Goal: Book appointment/travel/reservation

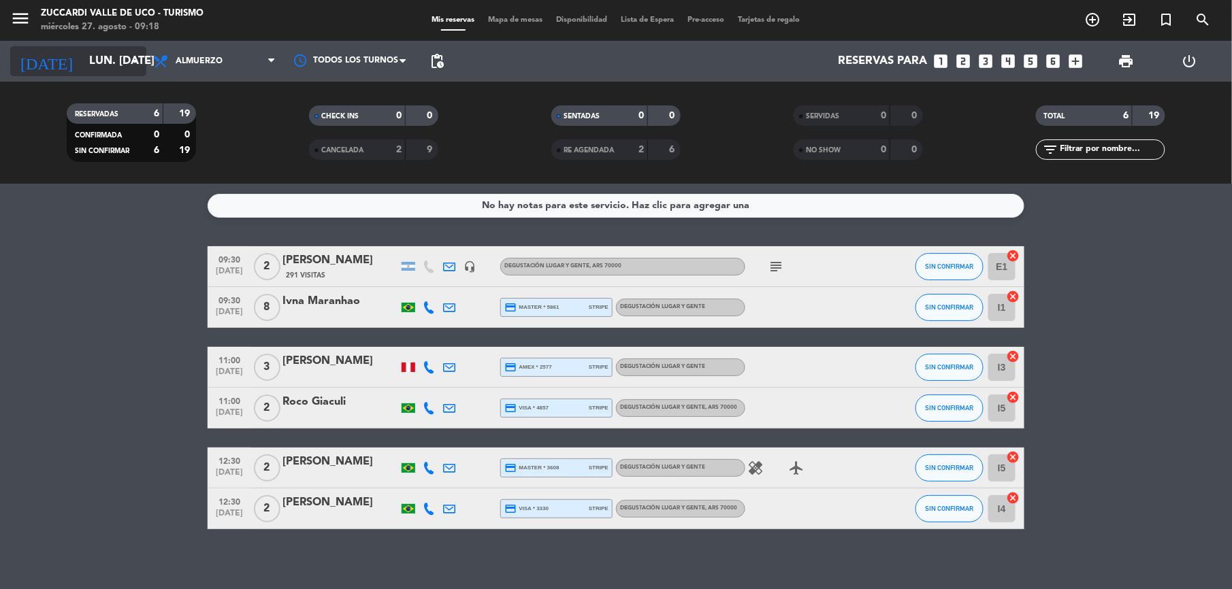
click at [82, 61] on input "lun. [DATE]" at bounding box center [155, 61] width 146 height 27
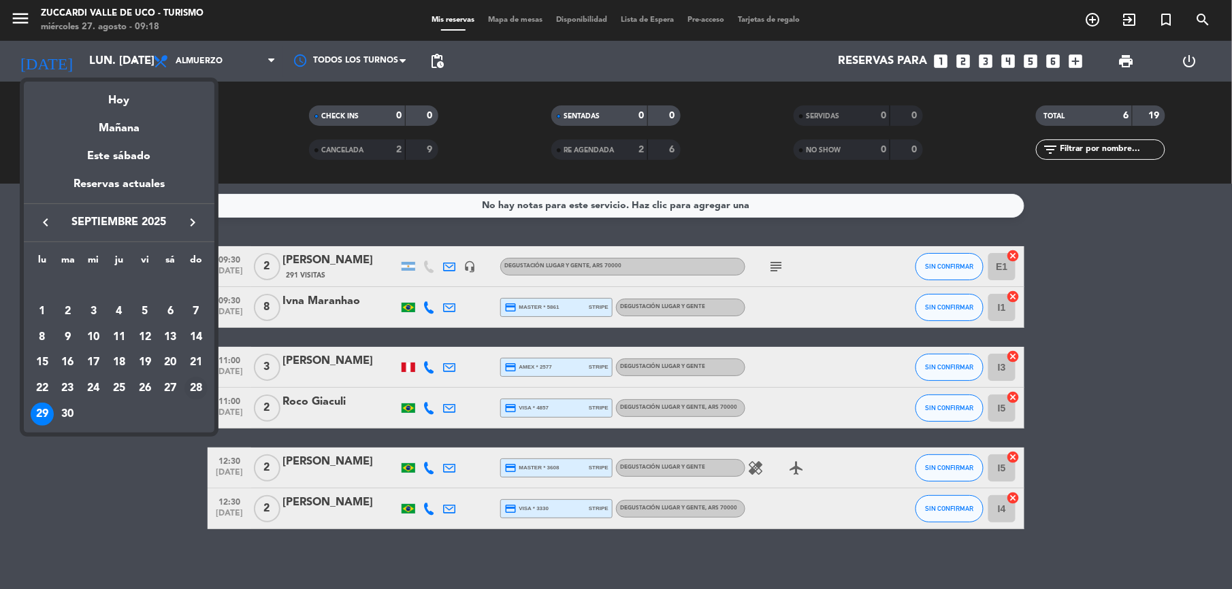
click at [195, 388] on div "28" at bounding box center [195, 388] width 23 height 23
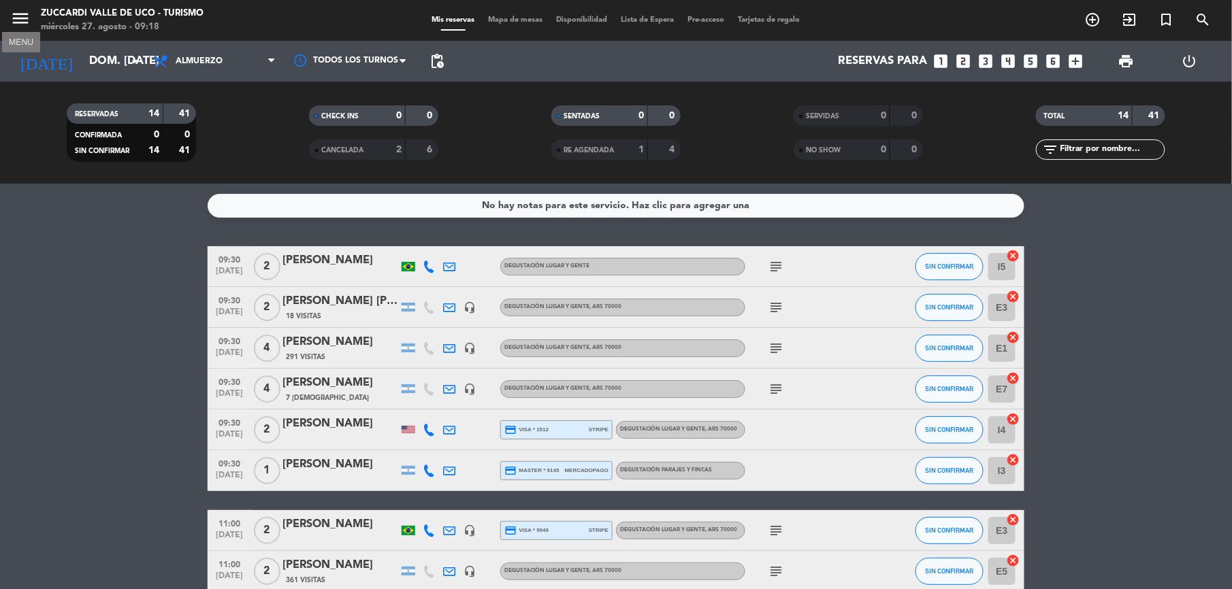
click at [17, 30] on button "menu" at bounding box center [20, 20] width 20 height 25
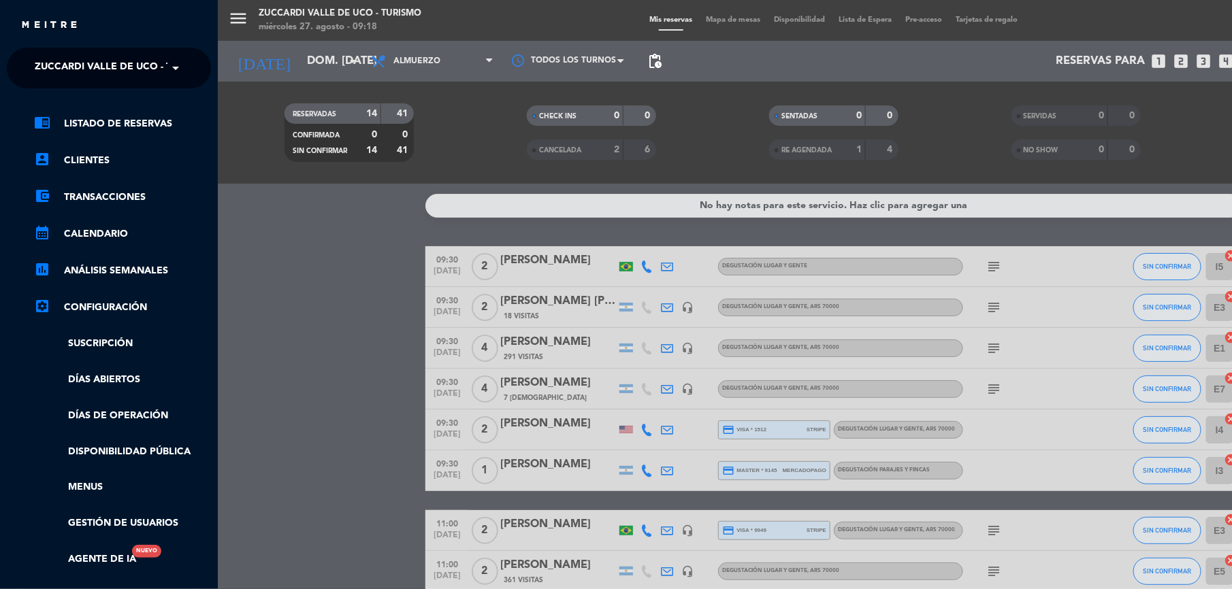
click at [135, 74] on span "Zuccardi Valle de Uco - Turismo" at bounding box center [122, 68] width 175 height 29
click at [69, 101] on span "Finca [PERSON_NAME] Infinita" at bounding box center [91, 105] width 154 height 16
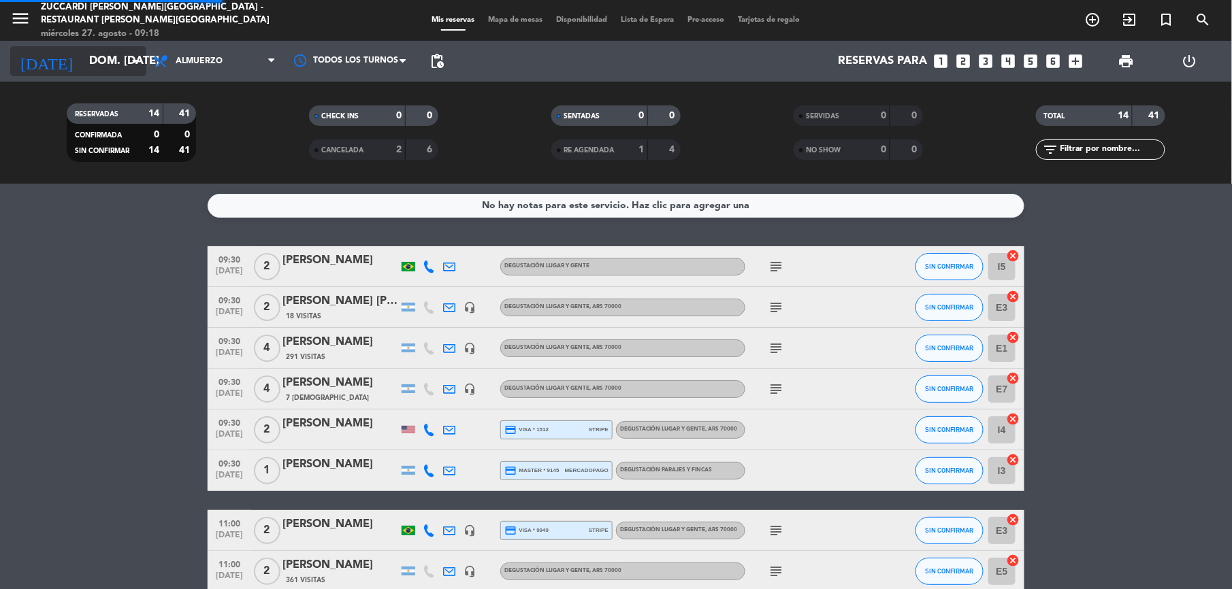
click at [115, 53] on input "dom. [DATE]" at bounding box center [155, 61] width 146 height 27
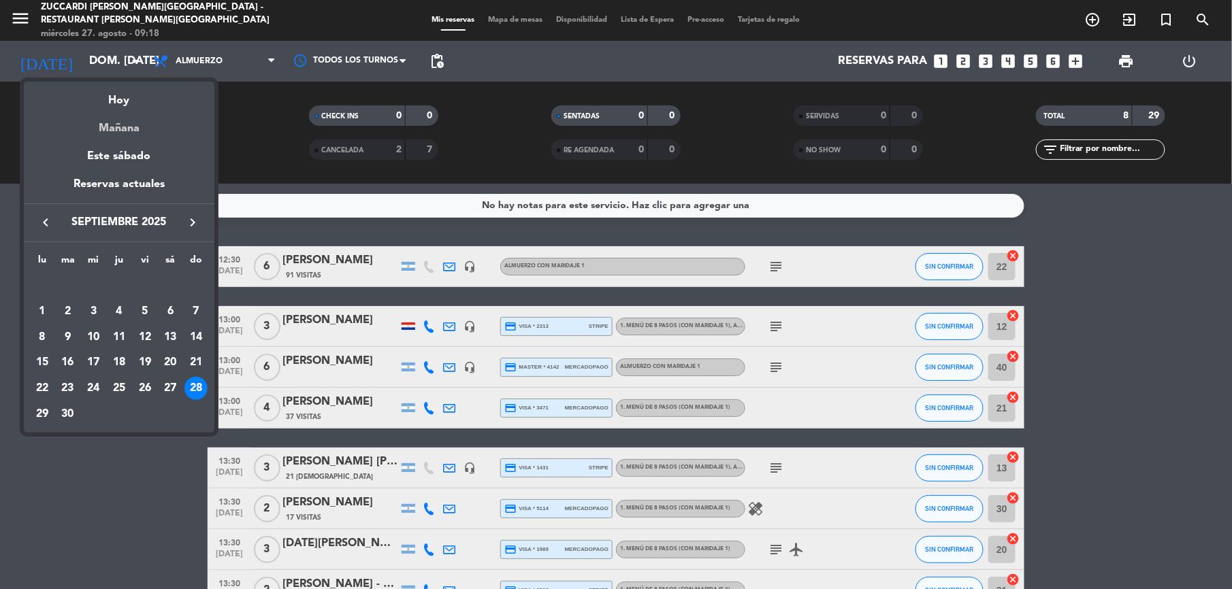
click at [129, 134] on div "Mañana" at bounding box center [119, 124] width 191 height 28
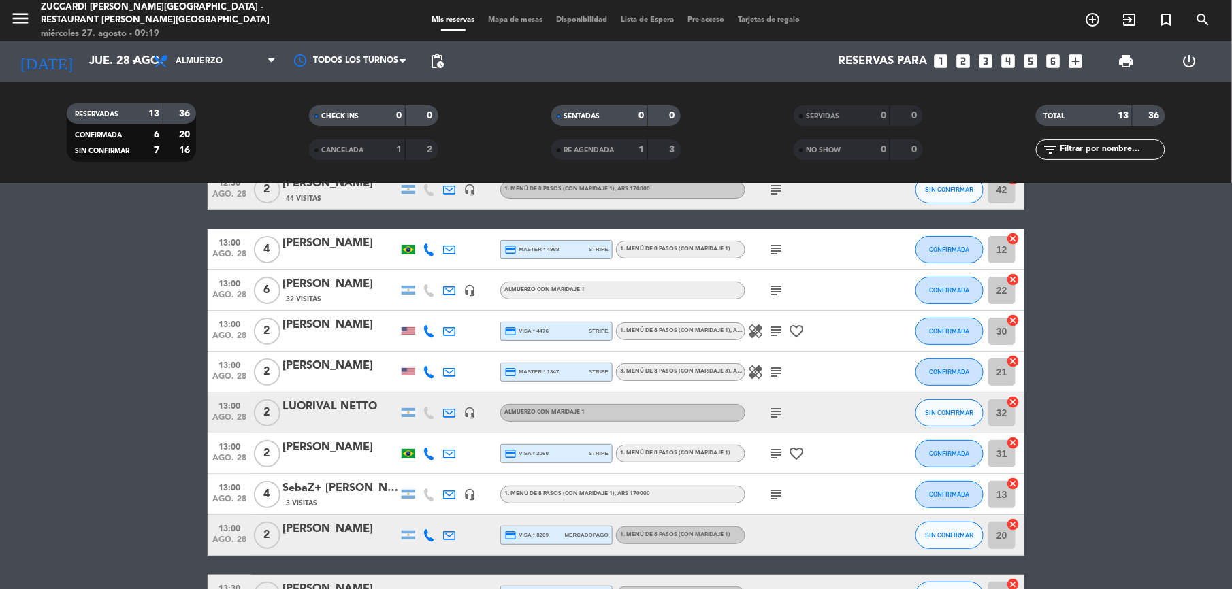
scroll to position [91, 0]
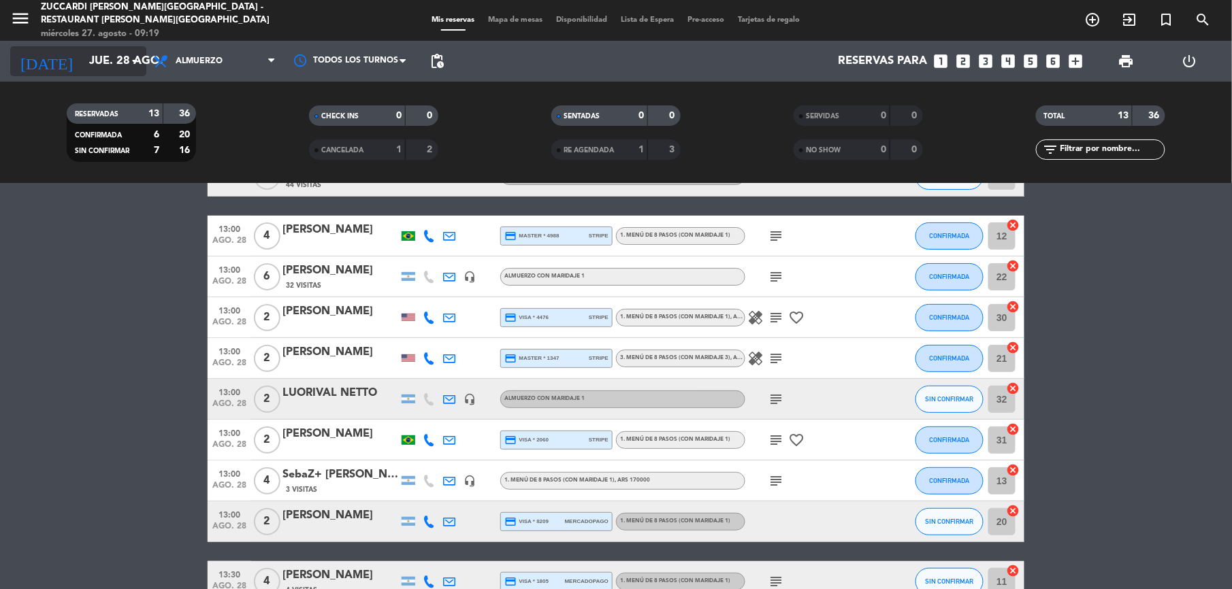
click at [95, 69] on input "jue. 28 ago." at bounding box center [155, 61] width 146 height 27
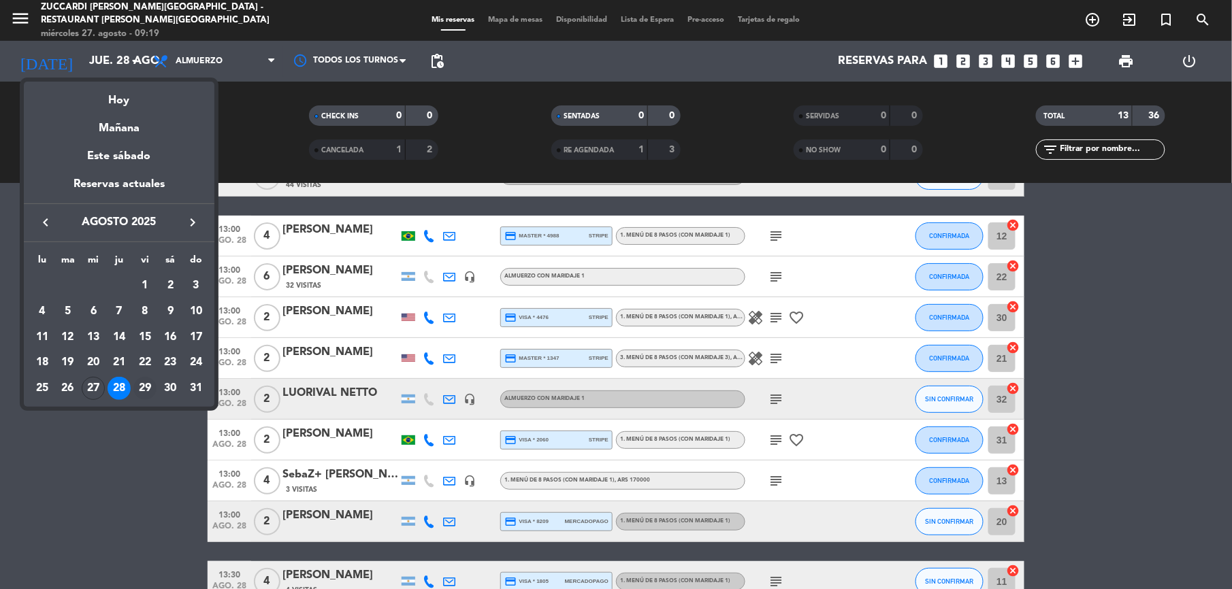
click at [132, 389] on td "29" at bounding box center [145, 389] width 26 height 26
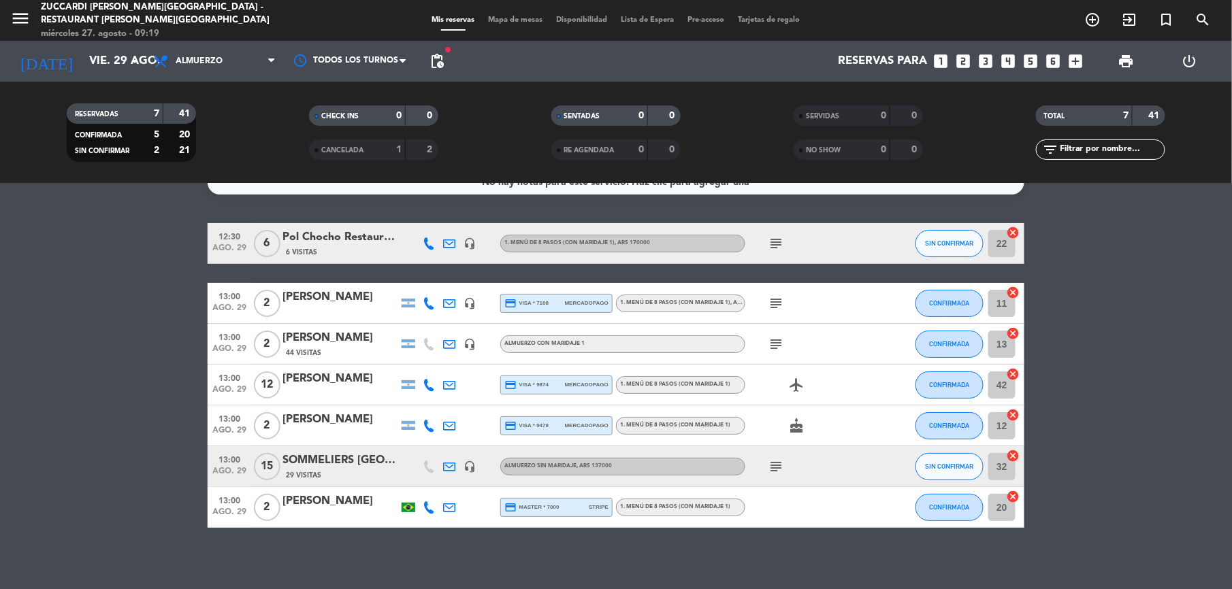
scroll to position [29, 0]
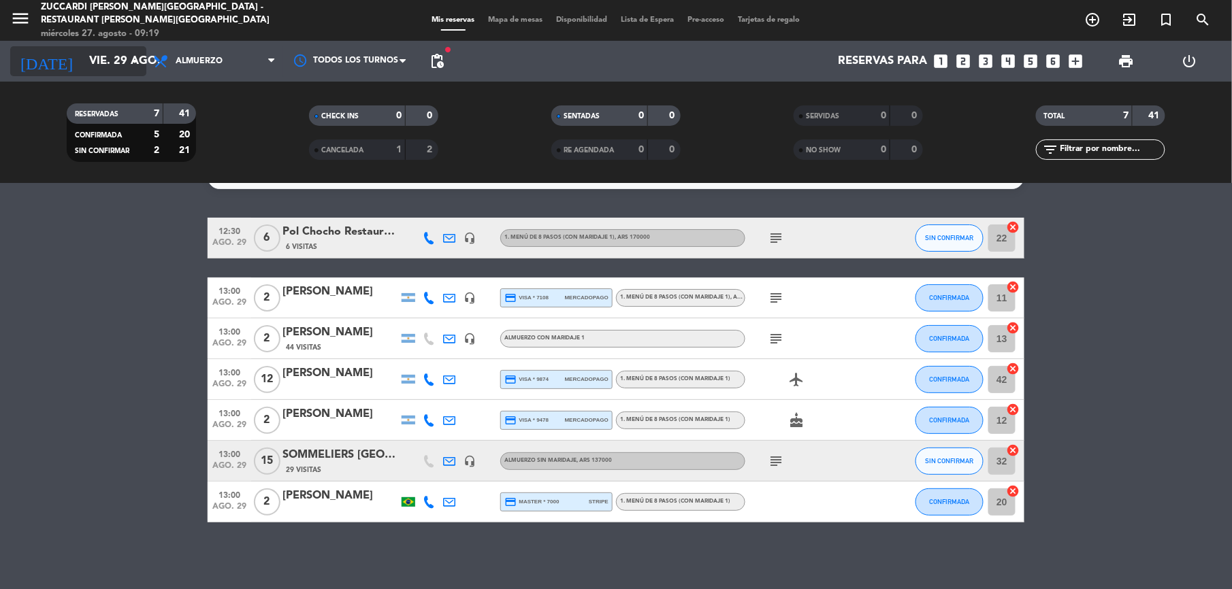
click at [82, 68] on input "vie. 29 ago." at bounding box center [155, 61] width 146 height 27
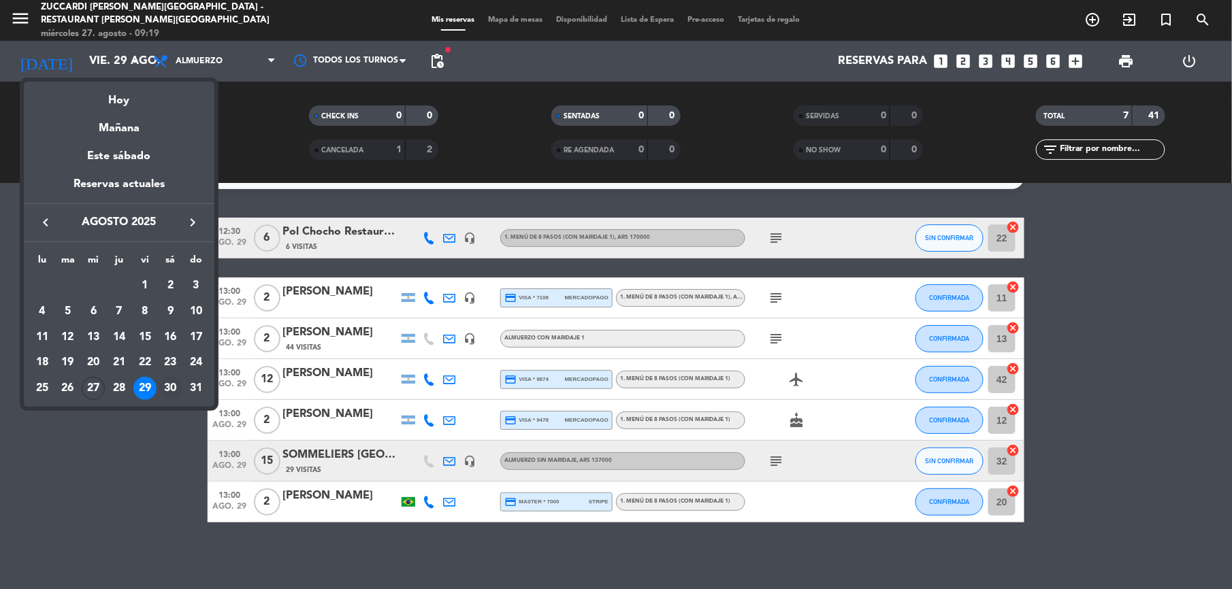
click at [167, 390] on div "30" at bounding box center [170, 388] width 23 height 23
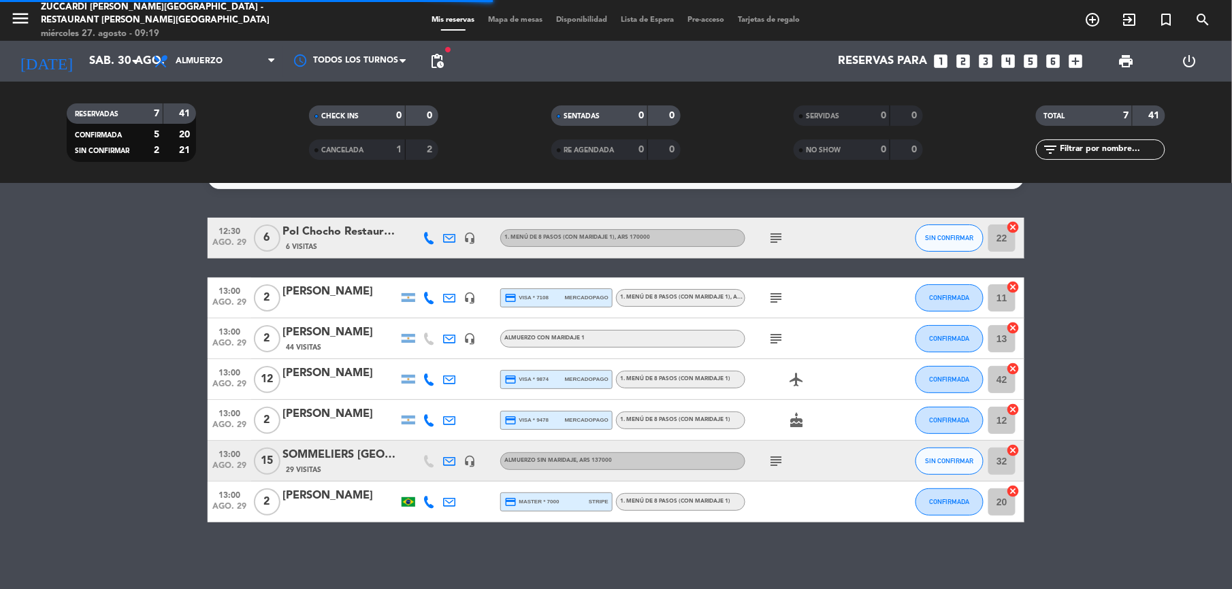
scroll to position [0, 0]
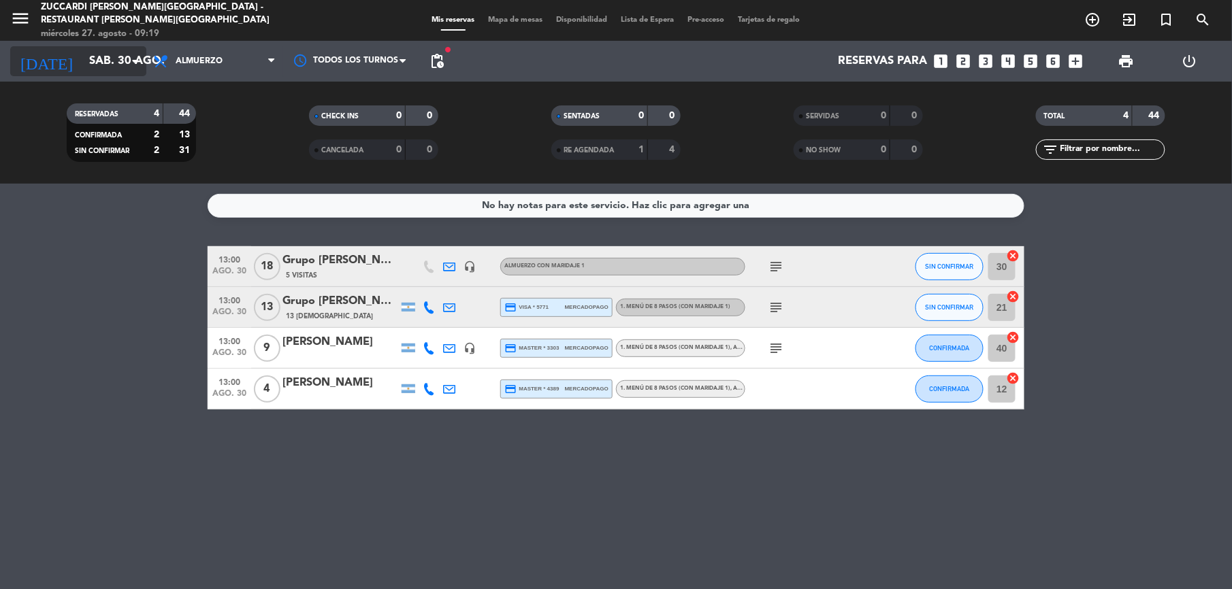
click at [101, 54] on input "sáb. 30 ago." at bounding box center [155, 61] width 146 height 27
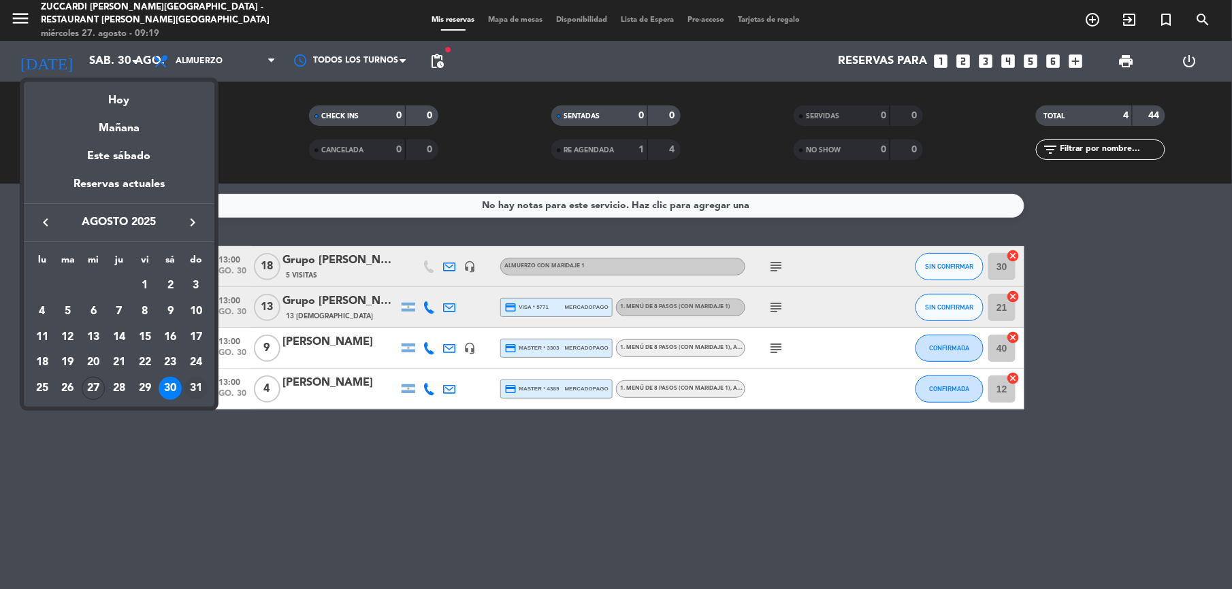
click at [191, 387] on div "31" at bounding box center [195, 388] width 23 height 23
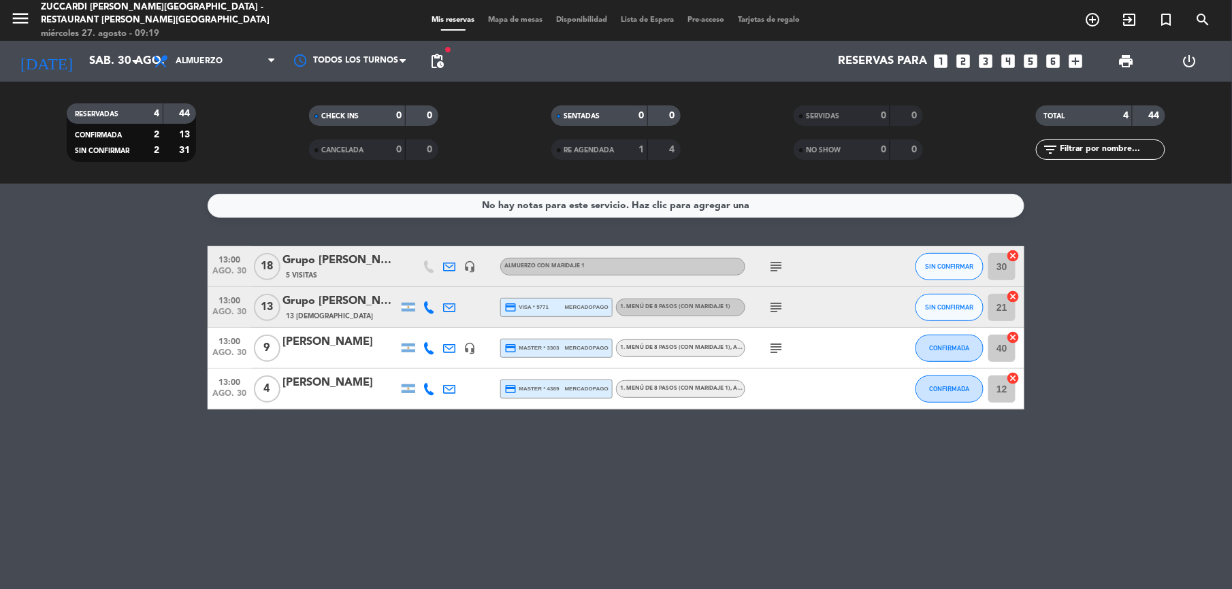
type input "dom. 31 ago."
